Goal: Task Accomplishment & Management: Manage account settings

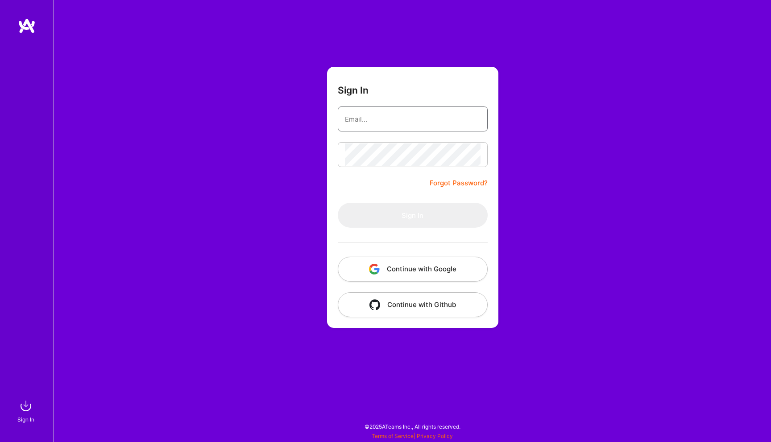
type input "[EMAIL_ADDRESS][DOMAIN_NAME]"
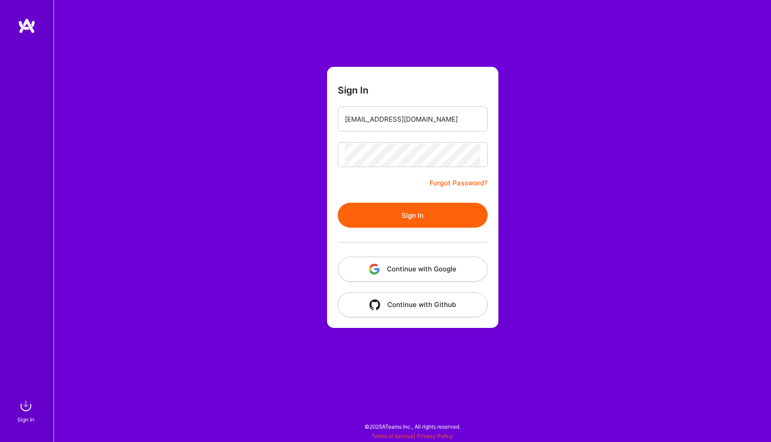
click at [392, 178] on form "Sign In [EMAIL_ADDRESS][DOMAIN_NAME] Forgot Password? Sign In Continue with Goo…" at bounding box center [412, 197] width 171 height 261
click at [390, 211] on button "Sign In" at bounding box center [413, 215] width 150 height 25
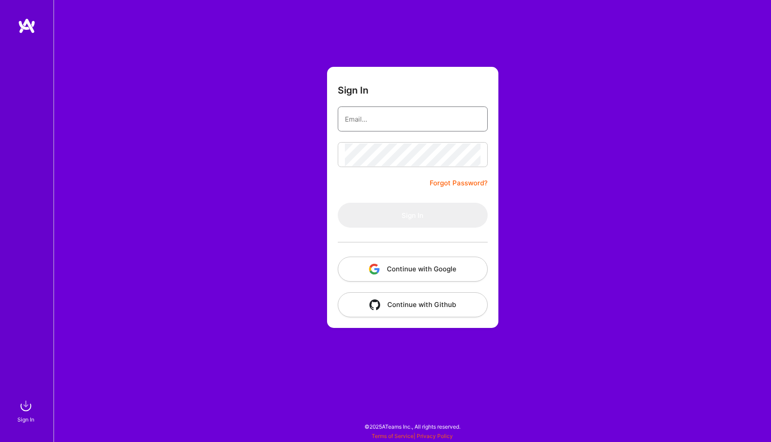
type input "[EMAIL_ADDRESS][DOMAIN_NAME]"
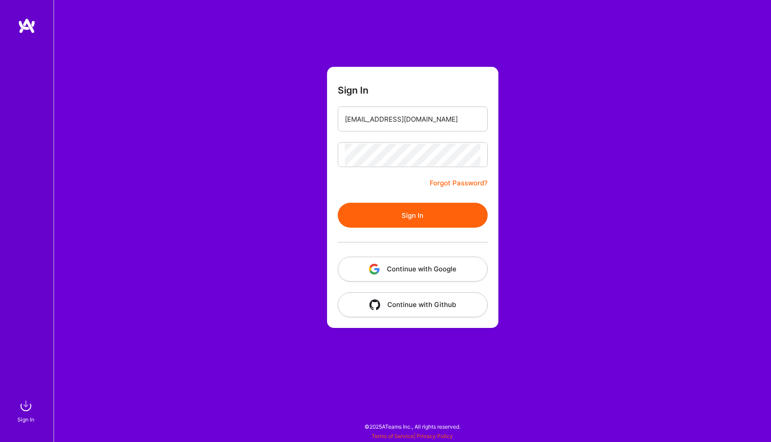
click at [390, 217] on button "Sign In" at bounding box center [413, 215] width 150 height 25
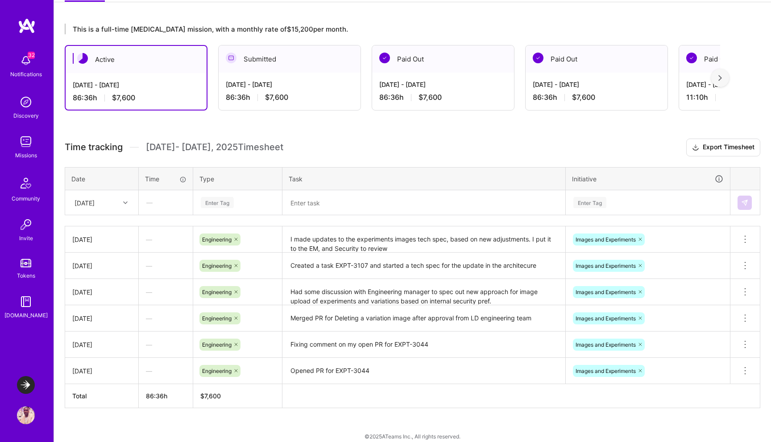
scroll to position [150, 0]
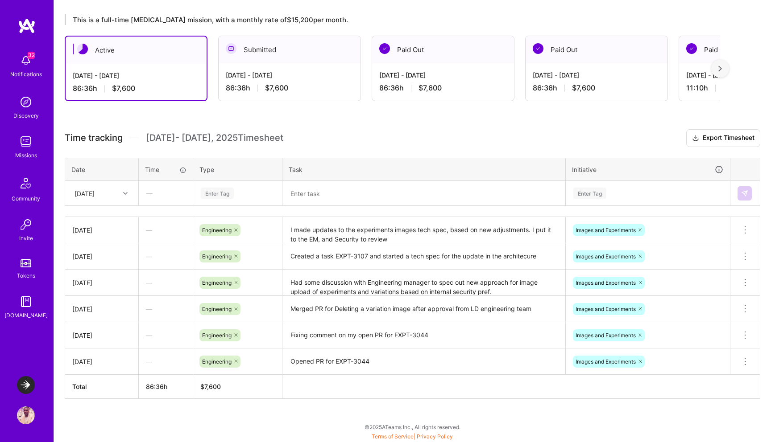
click at [123, 194] on icon at bounding box center [125, 193] width 4 height 4
click at [102, 332] on div "[DATE]" at bounding box center [102, 332] width 72 height 17
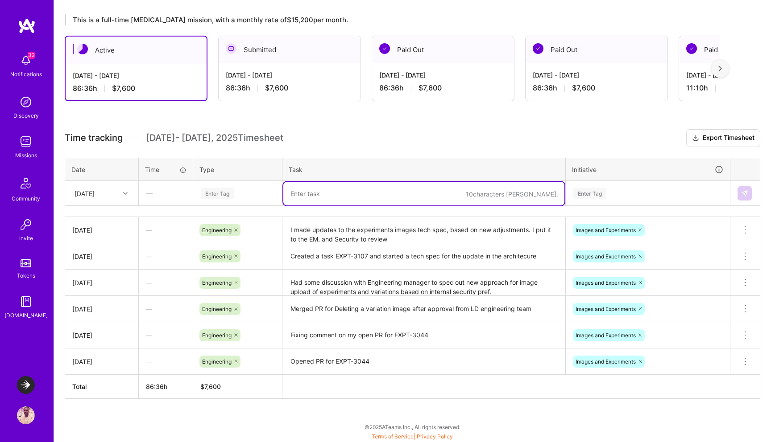
click at [339, 197] on textarea at bounding box center [423, 194] width 281 height 24
click at [109, 198] on div "[DATE]" at bounding box center [95, 193] width 50 height 15
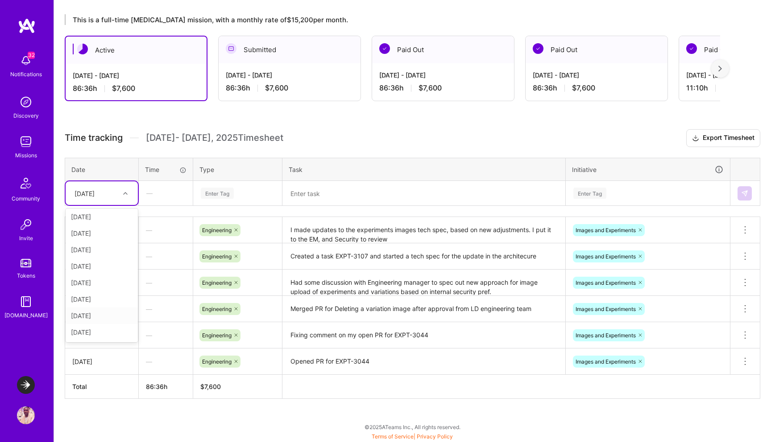
click at [103, 317] on div "[DATE]" at bounding box center [102, 316] width 72 height 17
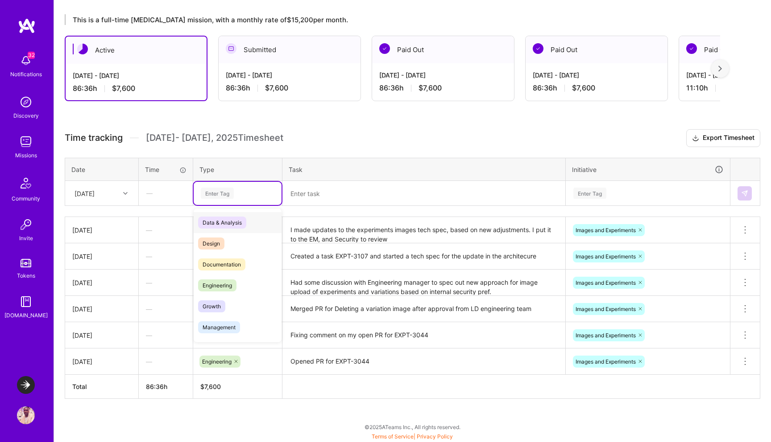
click at [228, 194] on div "Enter Tag" at bounding box center [217, 193] width 33 height 14
click at [229, 289] on span "Engineering" at bounding box center [217, 286] width 38 height 12
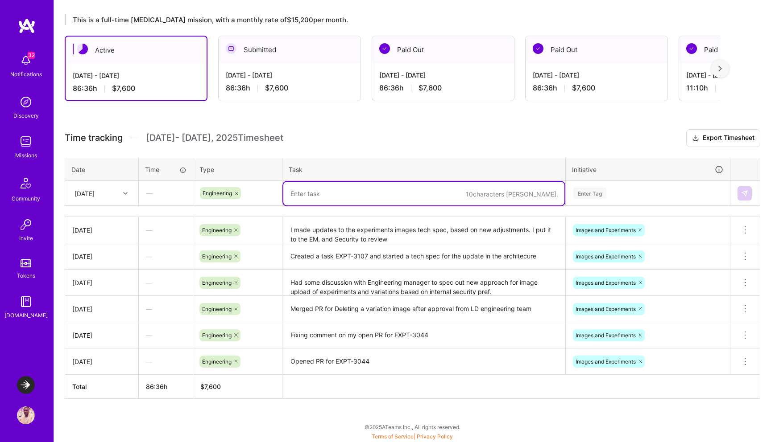
click at [342, 195] on textarea at bounding box center [423, 194] width 281 height 24
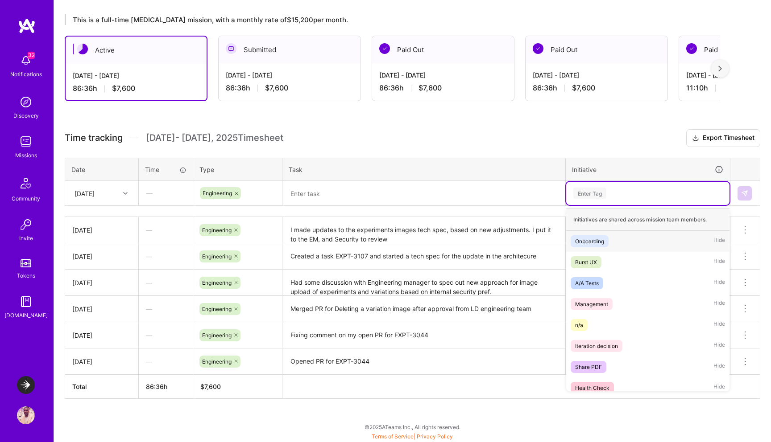
click at [629, 194] on div "Enter Tag" at bounding box center [647, 193] width 151 height 11
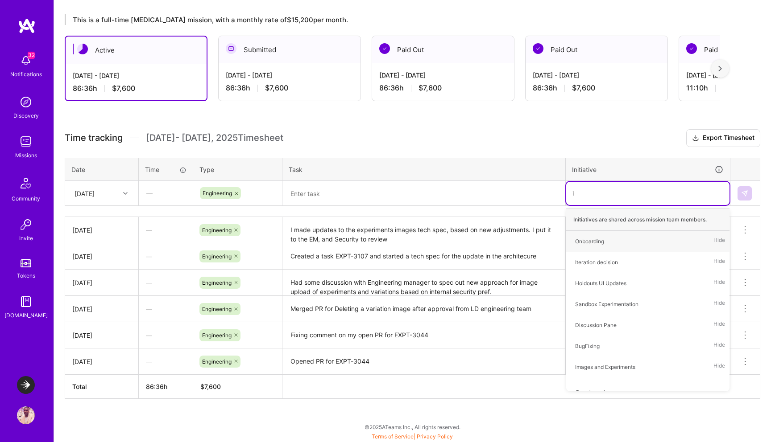
type input "im"
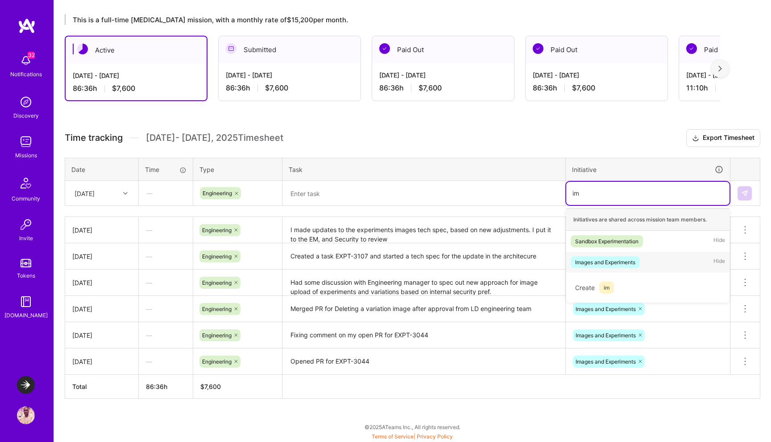
click at [616, 263] on div "Images and Experiments" at bounding box center [605, 262] width 60 height 9
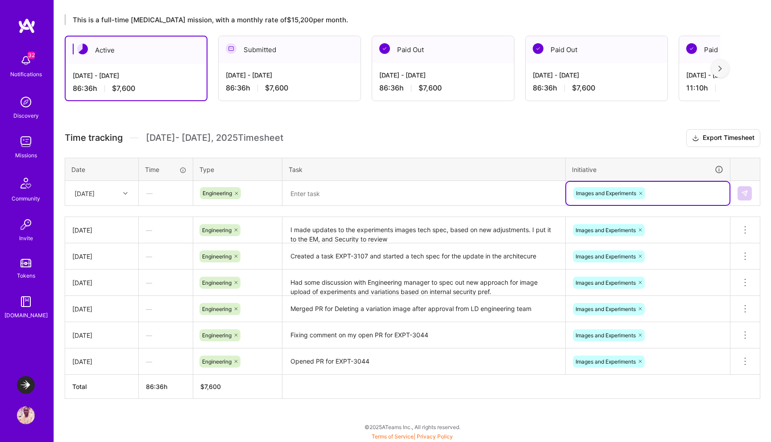
click at [432, 196] on textarea at bounding box center [423, 194] width 281 height 24
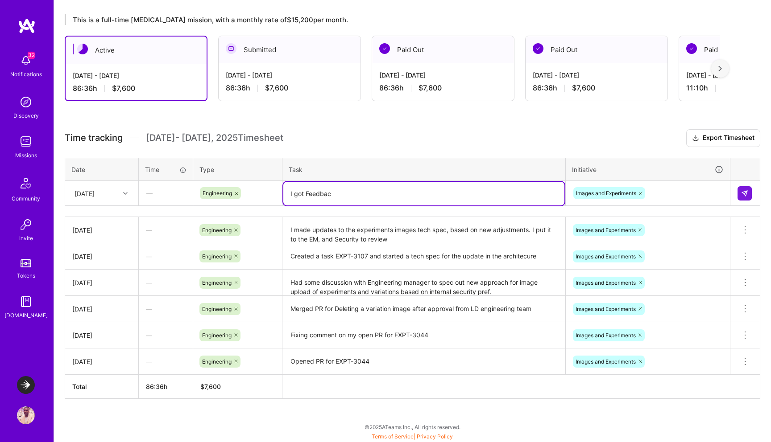
type textarea "I got Feedback"
type textarea "Security"
type textarea "I got some feedback from security regarding the tech spec."
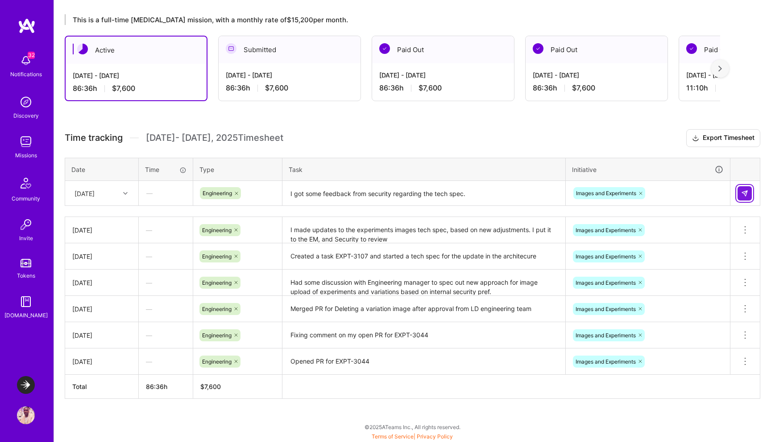
click at [748, 194] on button at bounding box center [744, 193] width 14 height 14
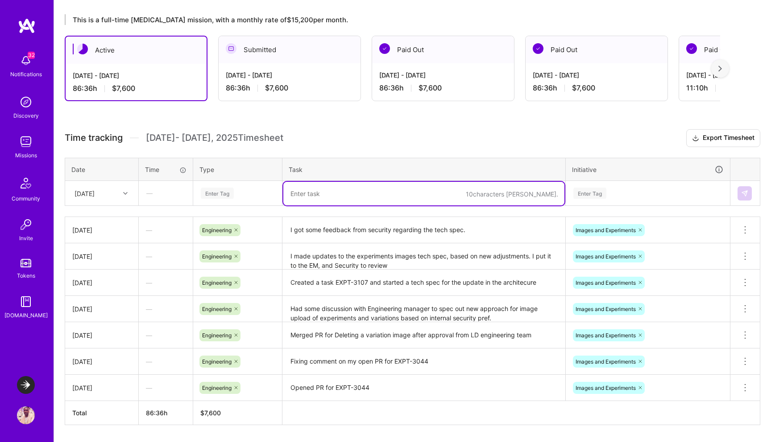
click at [323, 190] on textarea at bounding box center [423, 194] width 281 height 24
type textarea "I add"
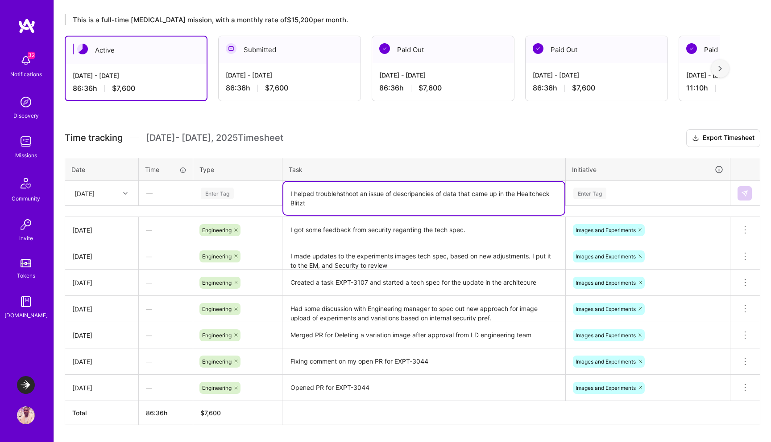
drag, startPoint x: 331, startPoint y: 193, endPoint x: 322, endPoint y: 190, distance: 9.7
click at [322, 190] on textarea "I helped troublehsthoot an issue of descripancies of data that came up in the H…" at bounding box center [423, 198] width 281 height 33
type textarea "I helped troubleshoot a production issue of discrepancies of data that came up …"
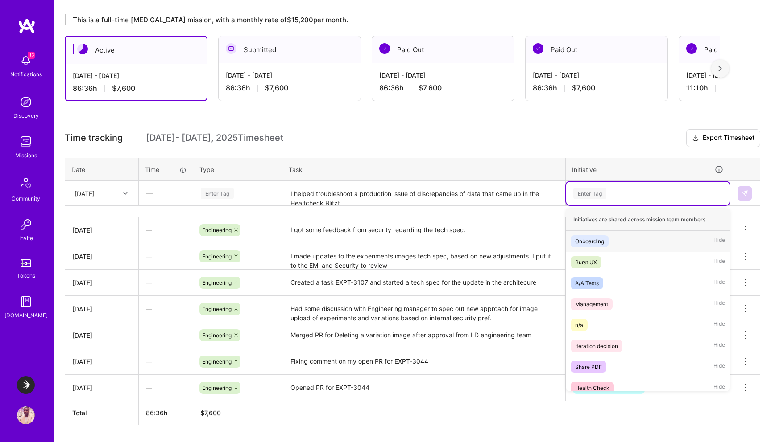
click at [617, 196] on div "Enter Tag" at bounding box center [647, 193] width 151 height 11
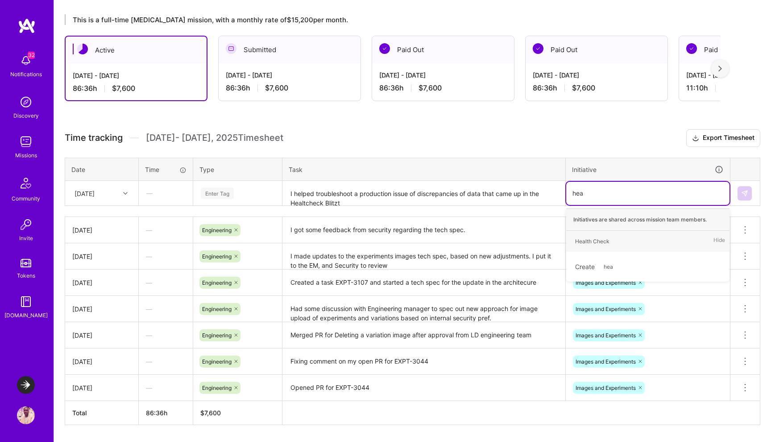
type input "heal"
click at [595, 237] on div "Health Check" at bounding box center [592, 241] width 34 height 9
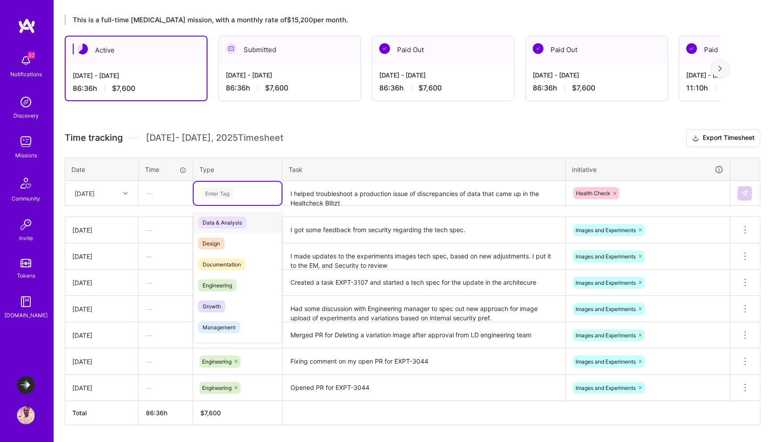
click at [241, 192] on div "Enter Tag" at bounding box center [237, 193] width 75 height 11
click at [222, 281] on span "Engineering" at bounding box center [217, 286] width 38 height 12
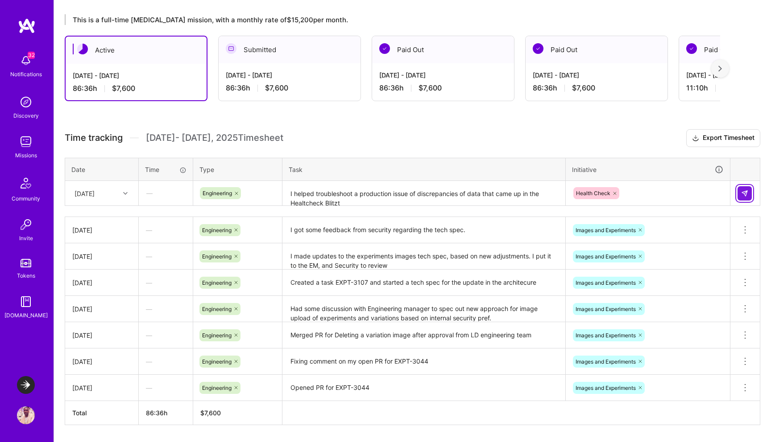
click at [747, 192] on img at bounding box center [744, 193] width 7 height 7
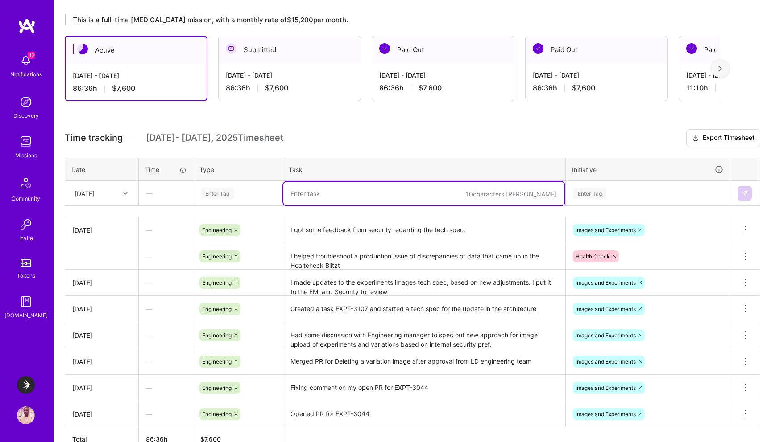
click at [351, 197] on textarea at bounding box center [423, 194] width 281 height 24
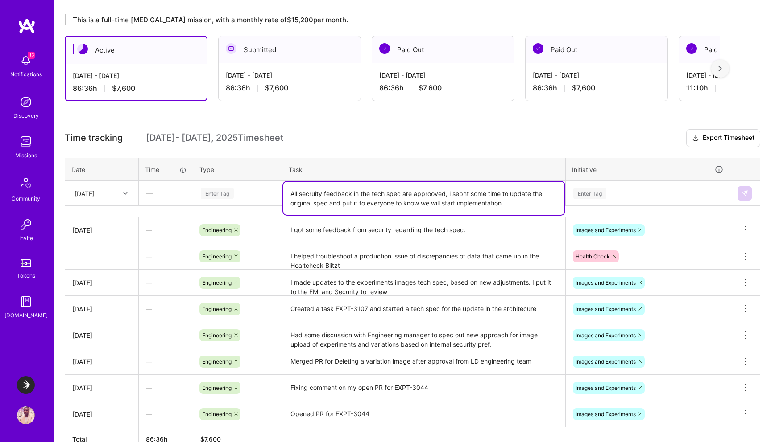
type textarea "All secruity feedback in the tech spec are approoved, i sepnt some time to upda…"
click at [611, 191] on div "Enter Tag" at bounding box center [647, 193] width 151 height 11
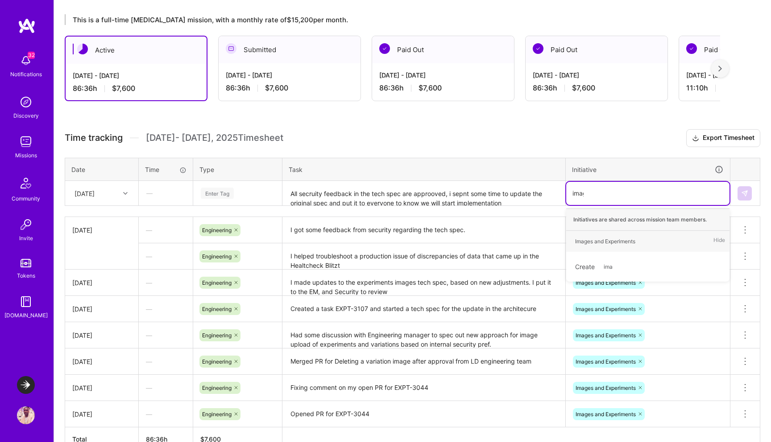
type input "image"
click at [596, 244] on div "Images and Experiments" at bounding box center [605, 241] width 60 height 9
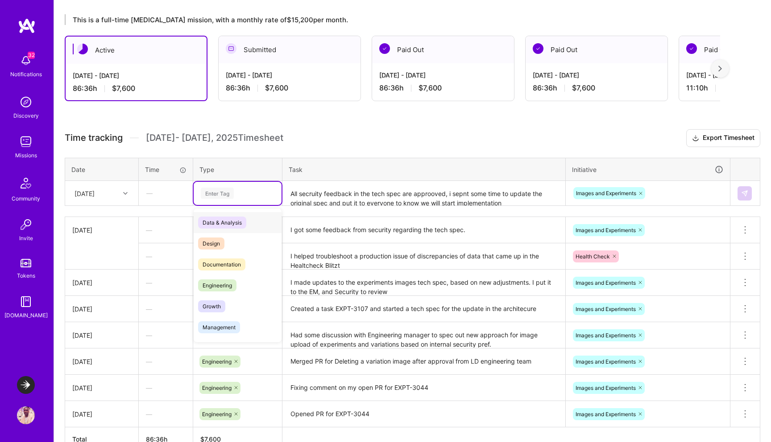
click at [243, 196] on div "Enter Tag" at bounding box center [237, 193] width 75 height 11
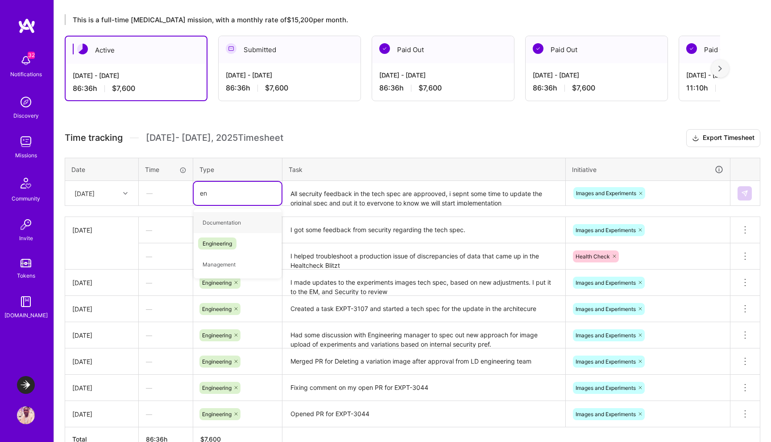
type input "eng"
click at [229, 225] on span "Engineering" at bounding box center [217, 223] width 38 height 12
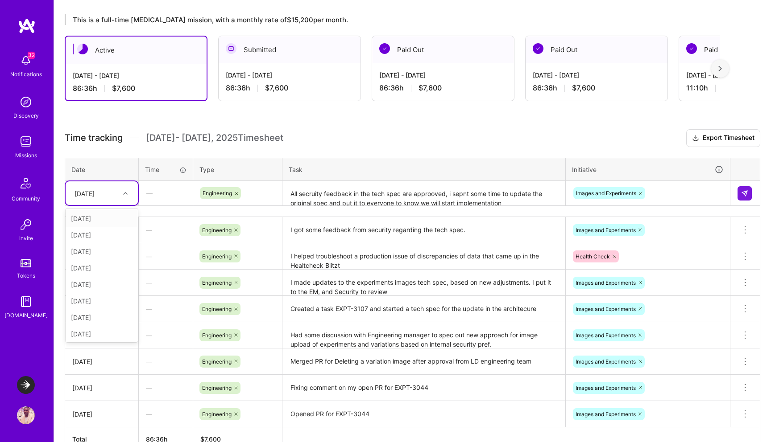
click at [101, 187] on div "[DATE]" at bounding box center [95, 193] width 50 height 15
click at [102, 318] on div "[DATE]" at bounding box center [102, 316] width 72 height 17
click at [745, 198] on button at bounding box center [744, 193] width 14 height 14
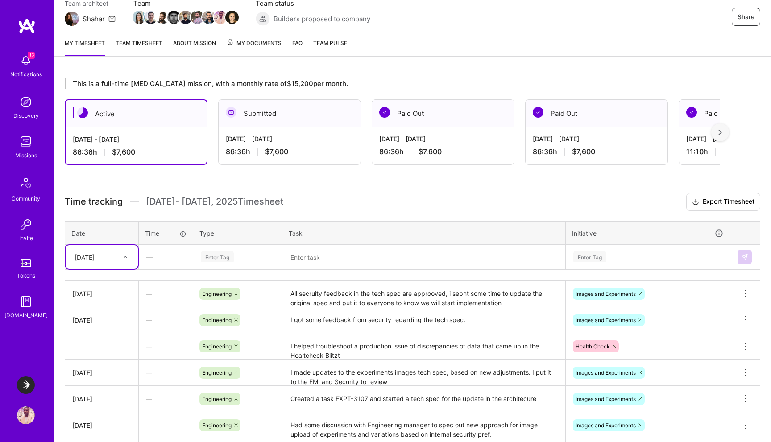
scroll to position [0, 0]
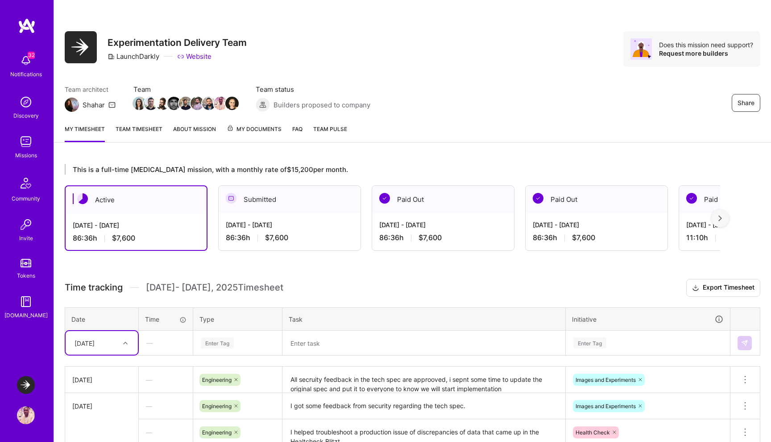
click at [137, 131] on link "Team timesheet" at bounding box center [139, 133] width 47 height 18
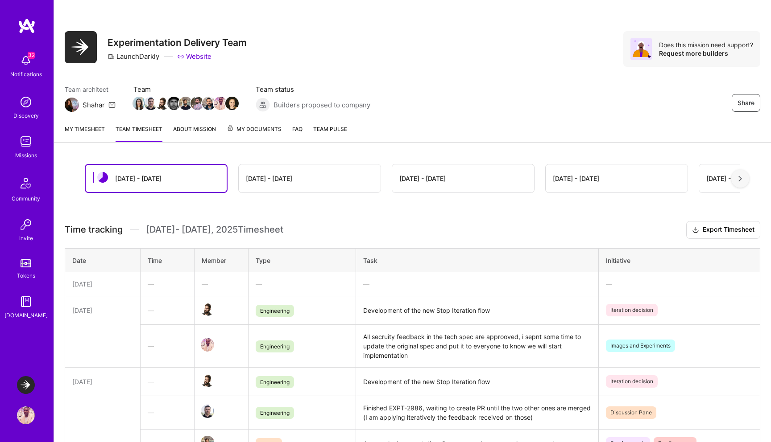
click at [17, 147] on img at bounding box center [26, 142] width 18 height 18
